Goal: Task Accomplishment & Management: Manage account settings

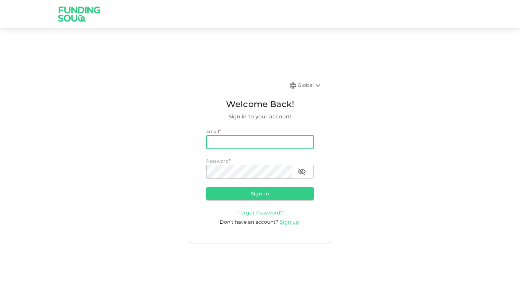
click at [0, 288] on com-1password-button at bounding box center [0, 288] width 0 height 0
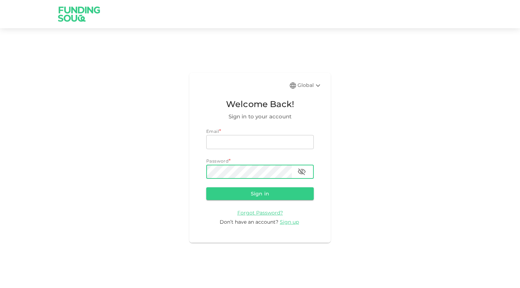
type input "valentin.alekseev@gmail.com"
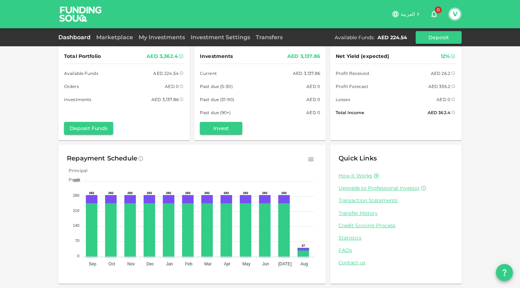
scroll to position [5, 0]
click at [120, 35] on link "Marketplace" at bounding box center [114, 37] width 42 height 7
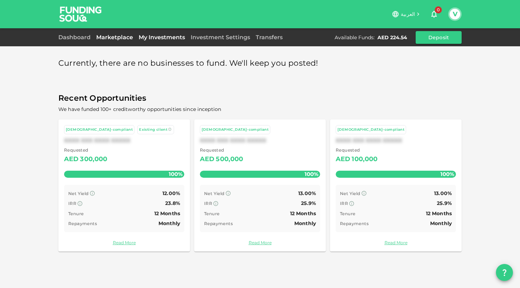
click at [166, 37] on link "My Investments" at bounding box center [162, 37] width 52 height 7
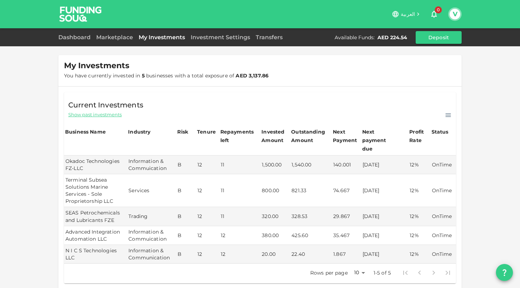
click at [177, 19] on div "العربية 0 V" at bounding box center [282, 14] width 359 height 14
